Goal: Communication & Community: Answer question/provide support

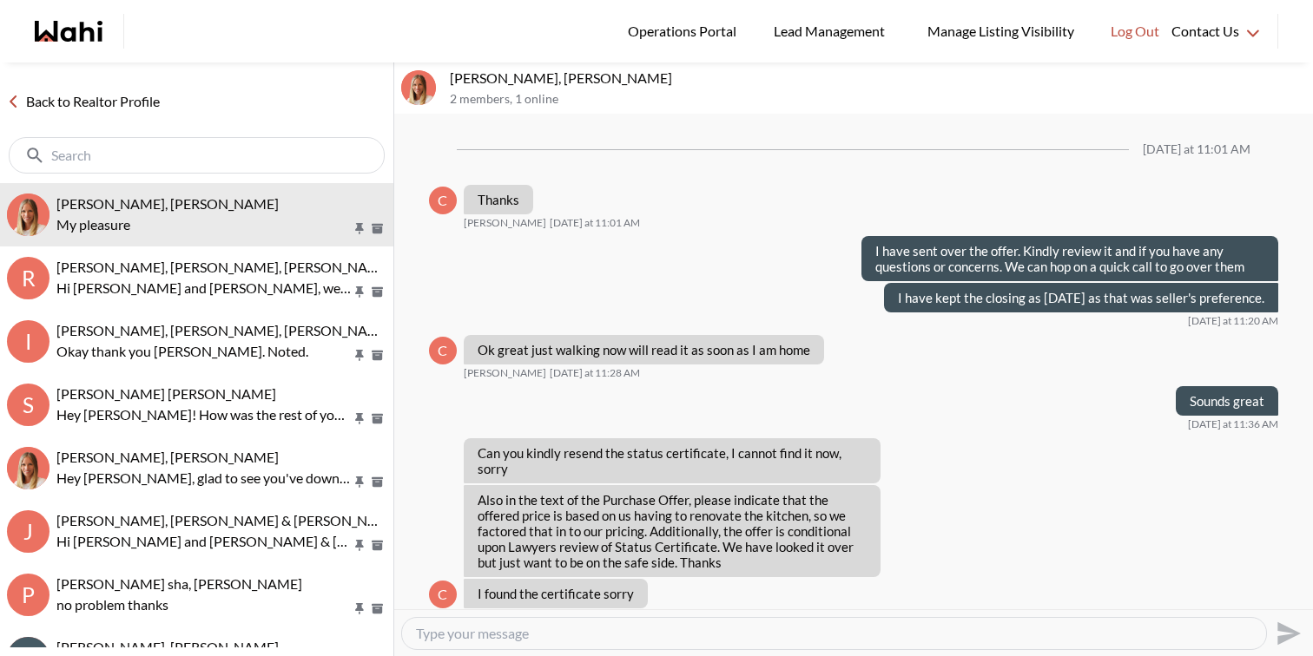
scroll to position [1021, 0]
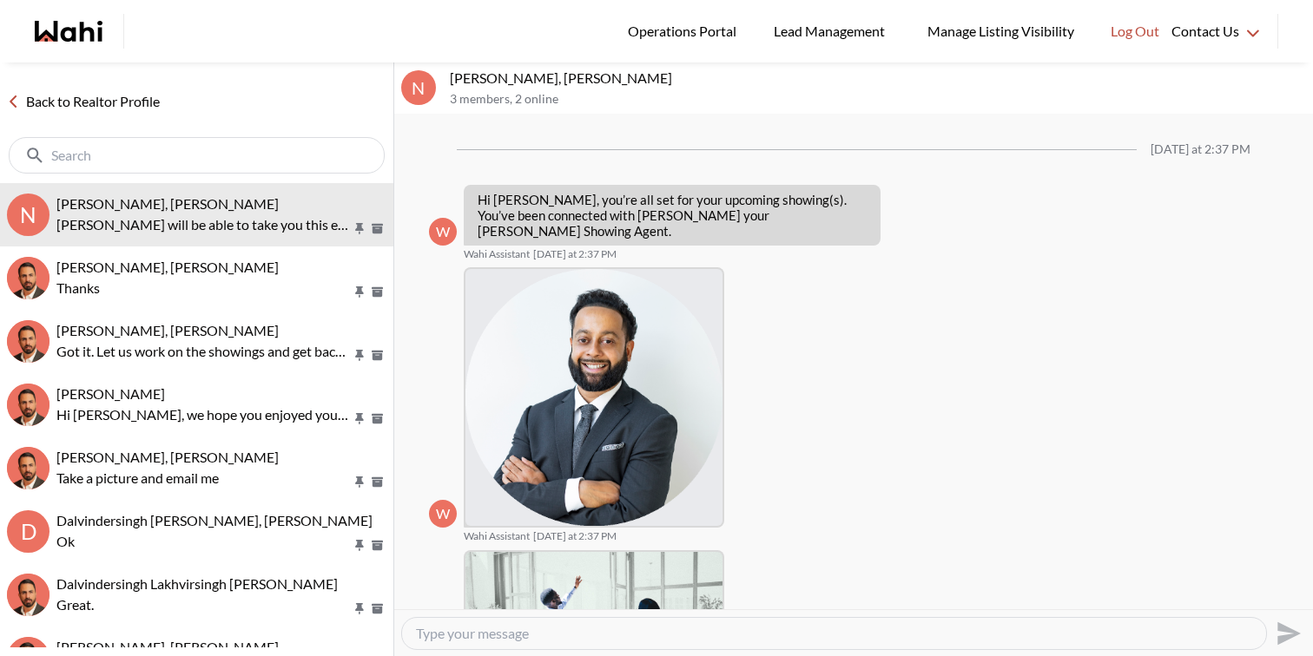
scroll to position [680, 0]
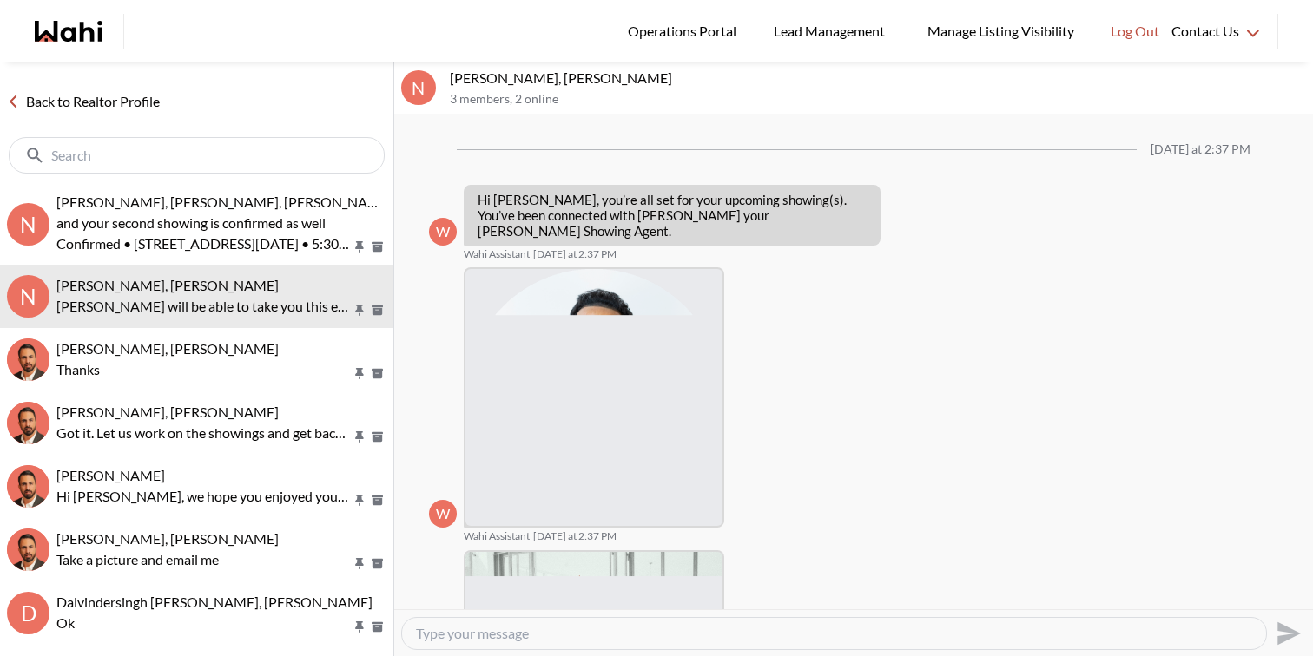
scroll to position [610, 0]
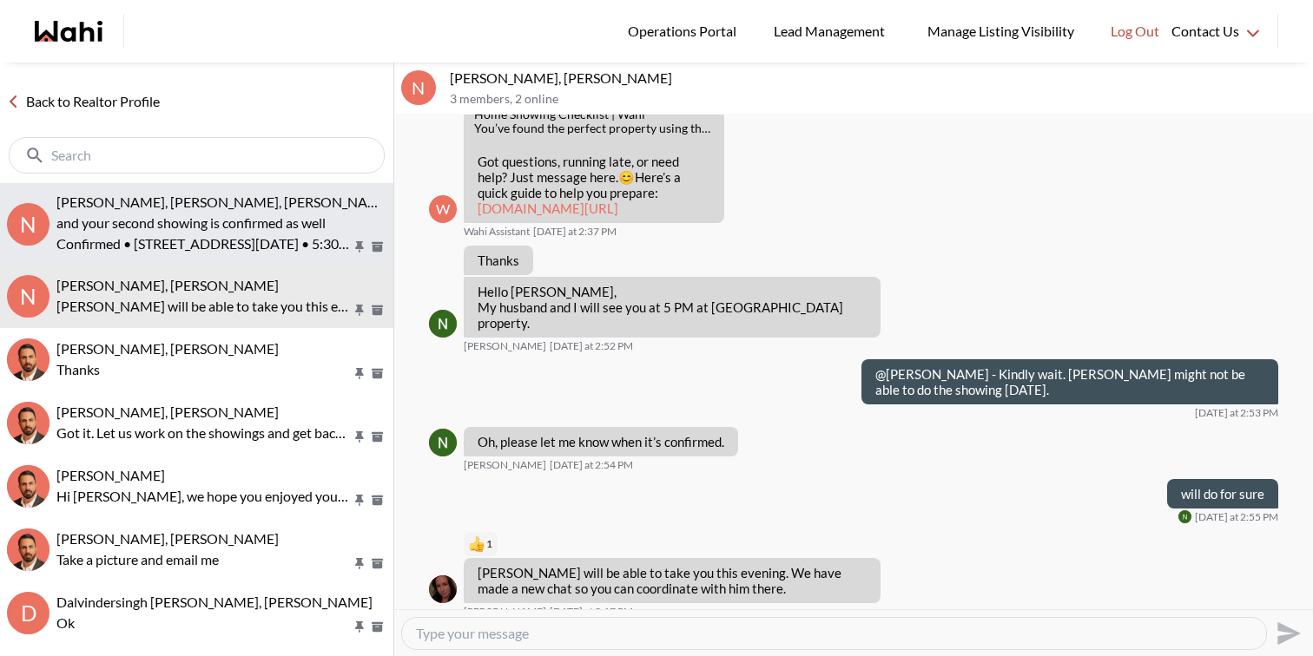
click at [275, 232] on p "and your second showing is confirmed as well" at bounding box center [203, 223] width 295 height 21
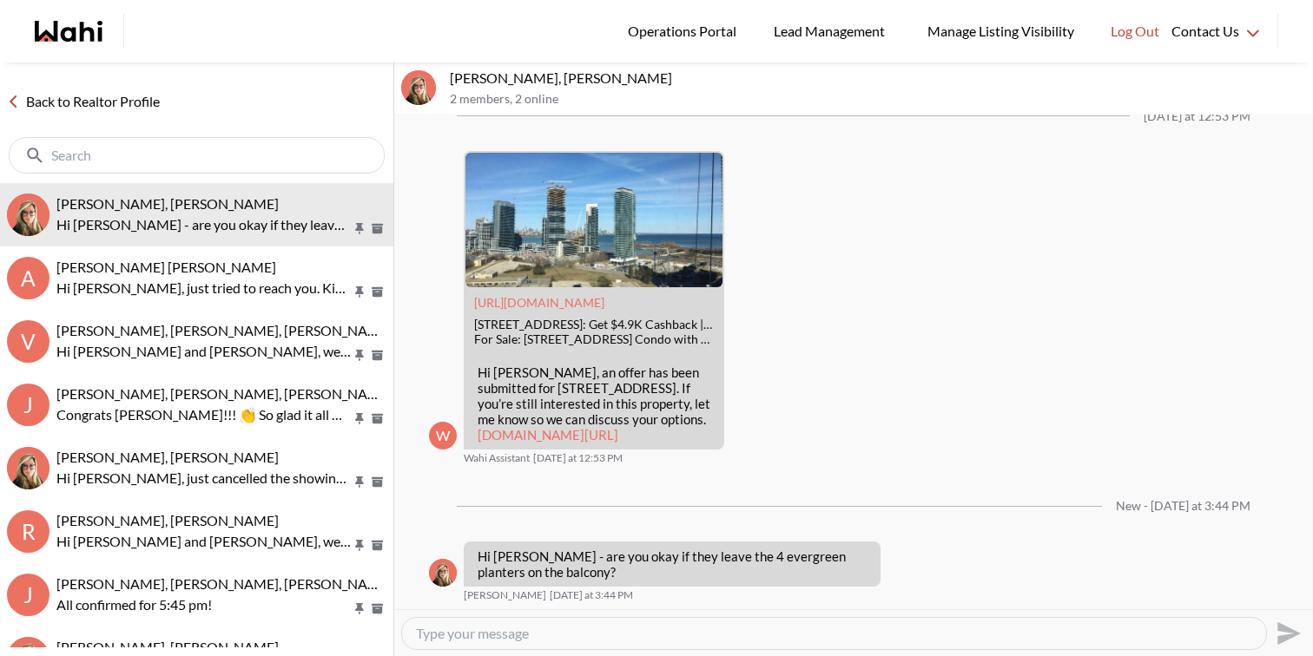
scroll to position [3004, 0]
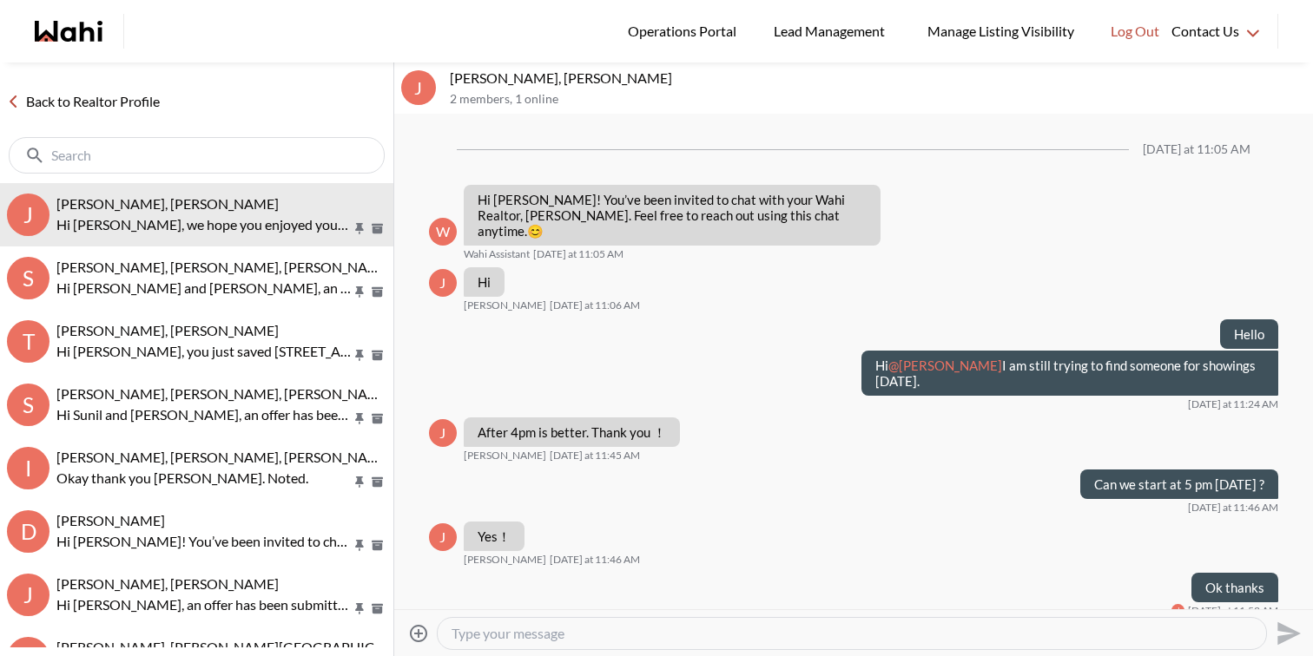
scroll to position [252, 0]
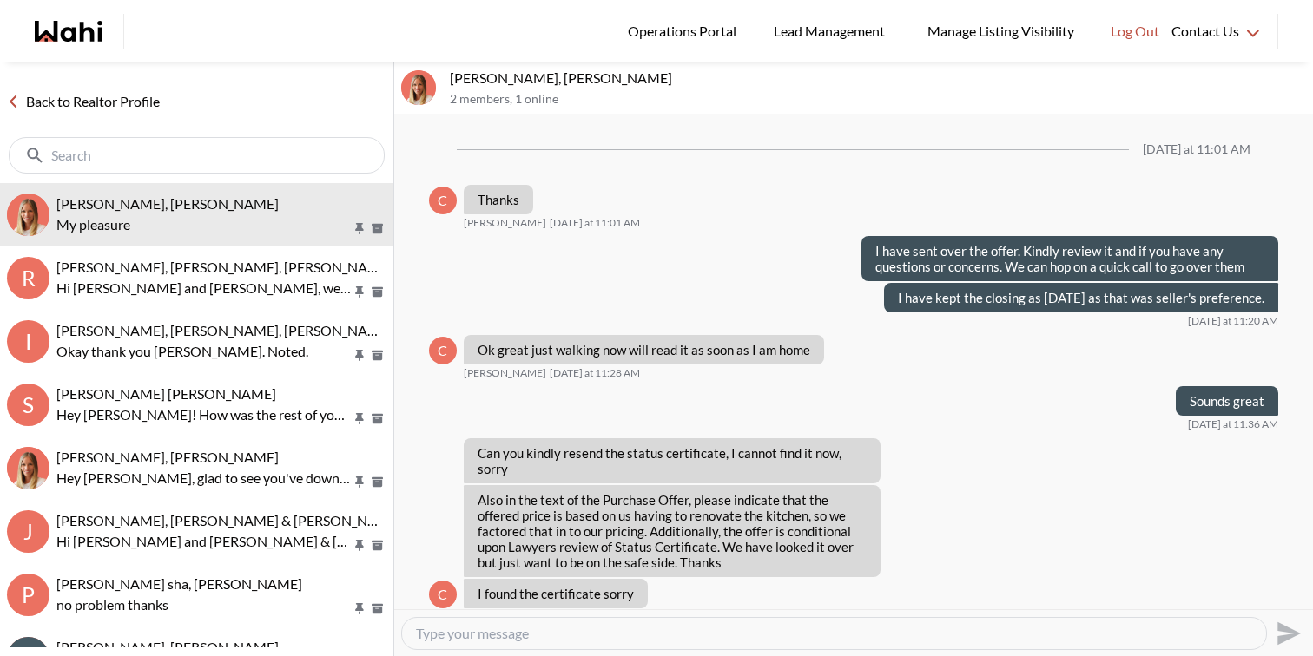
scroll to position [1021, 0]
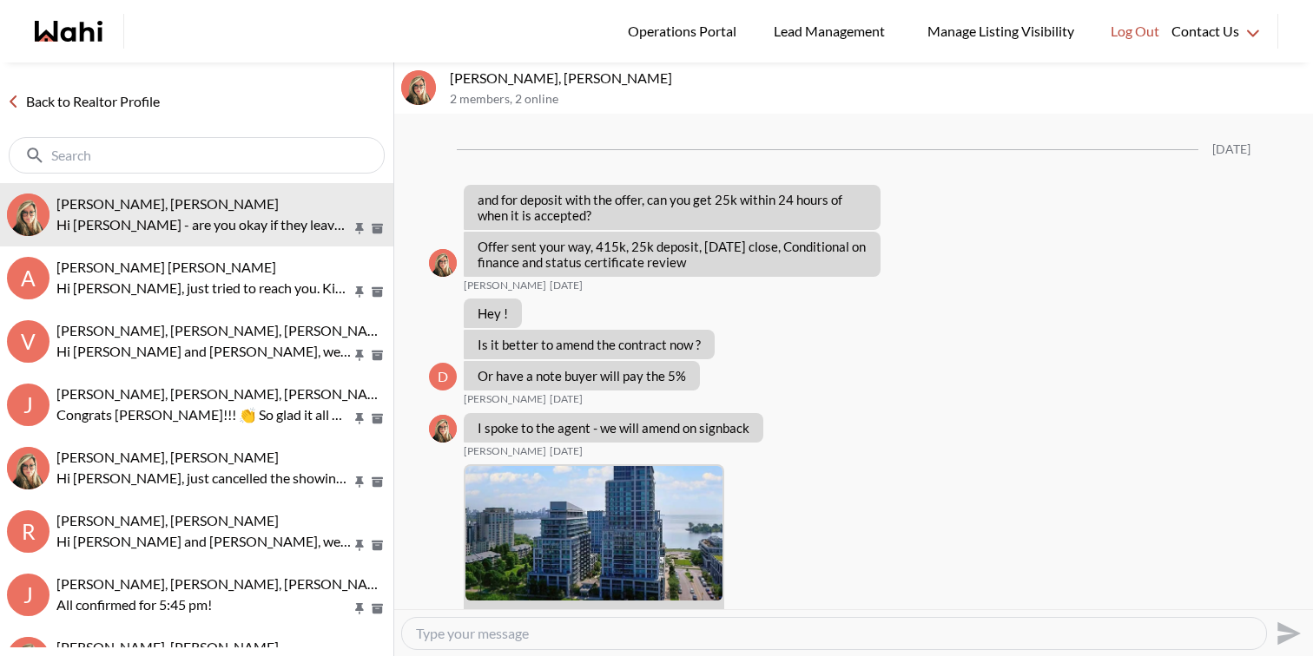
scroll to position [2904, 0]
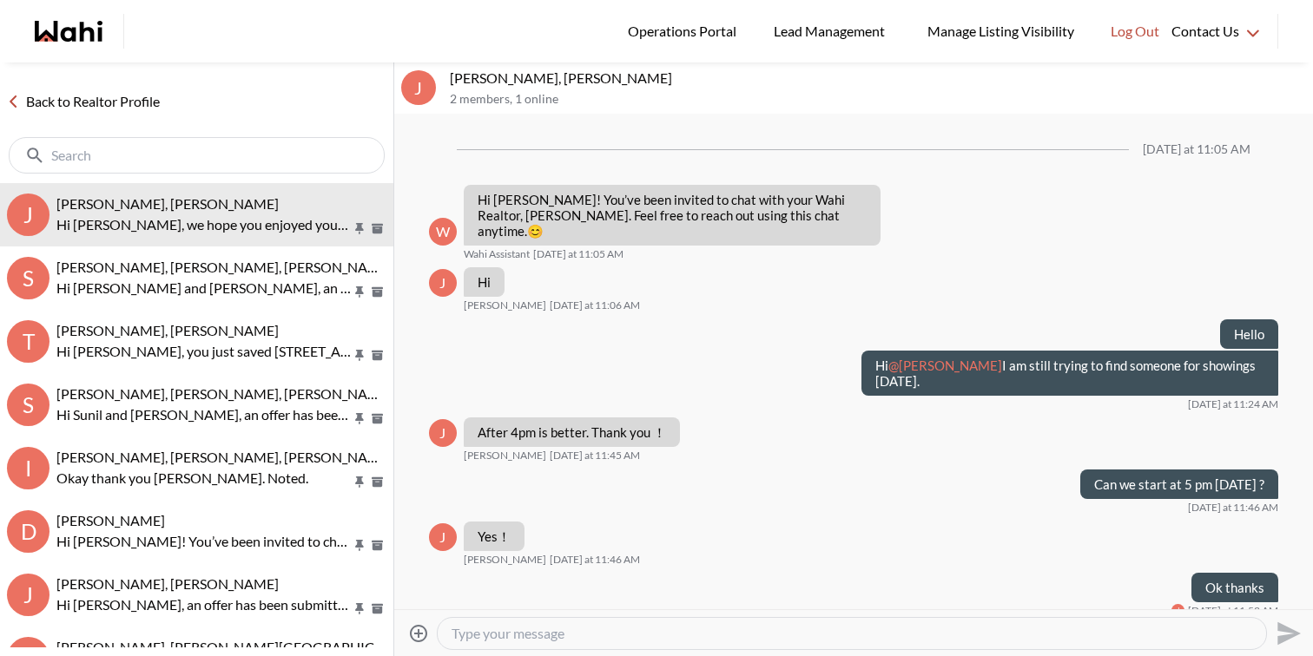
scroll to position [252, 0]
